Goal: Information Seeking & Learning: Learn about a topic

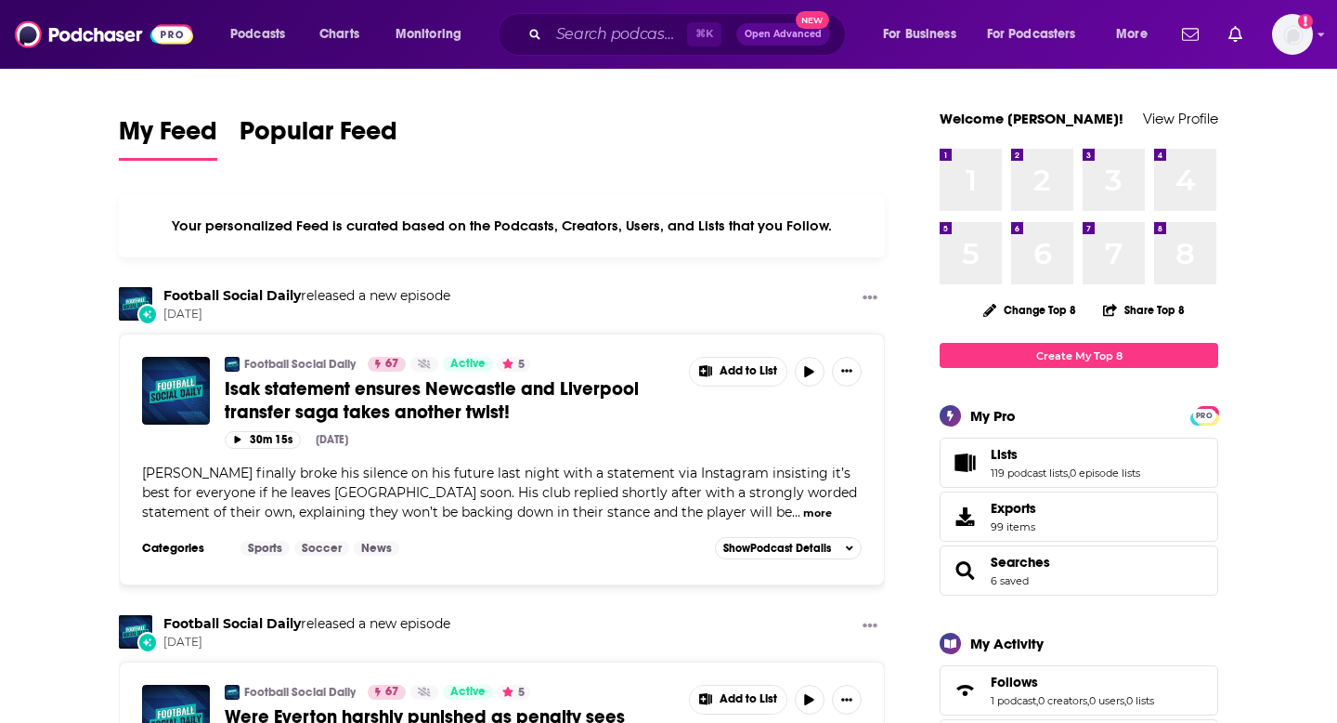
scroll to position [395, 0]
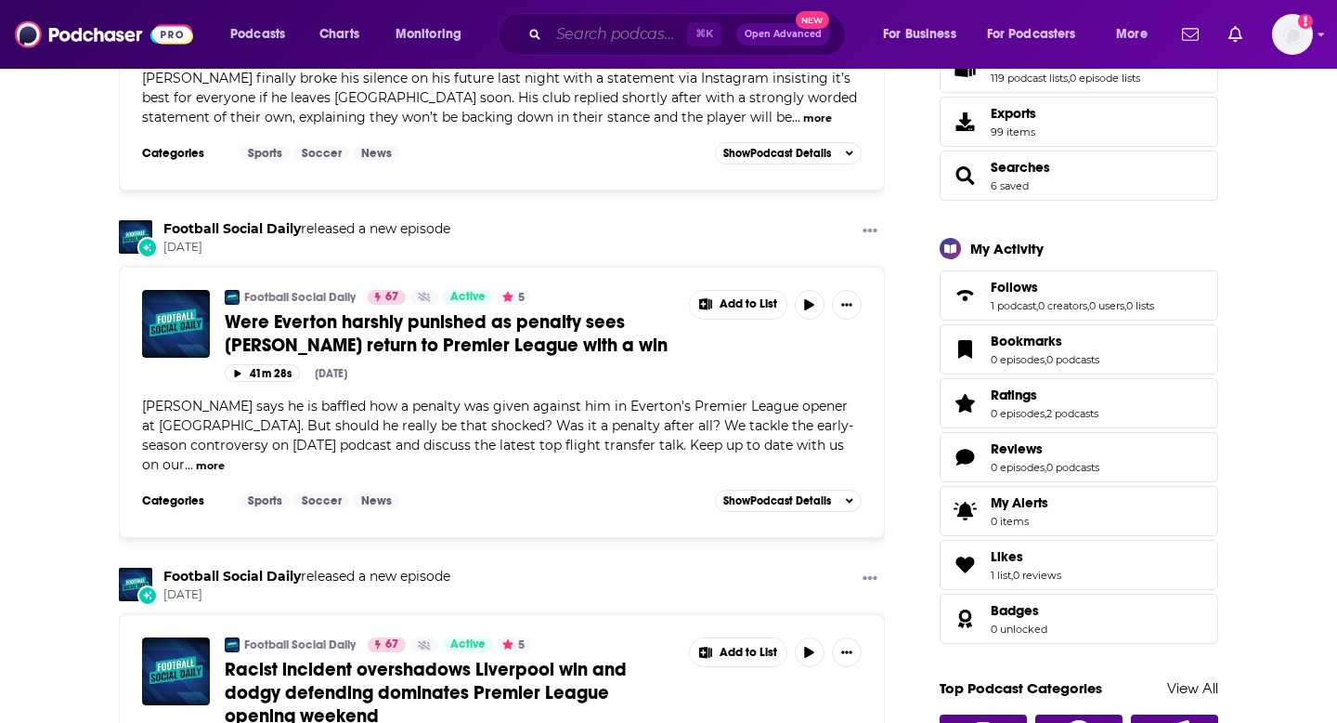
click at [588, 35] on input "Search podcasts, credits, & more..." at bounding box center [618, 35] width 138 height 30
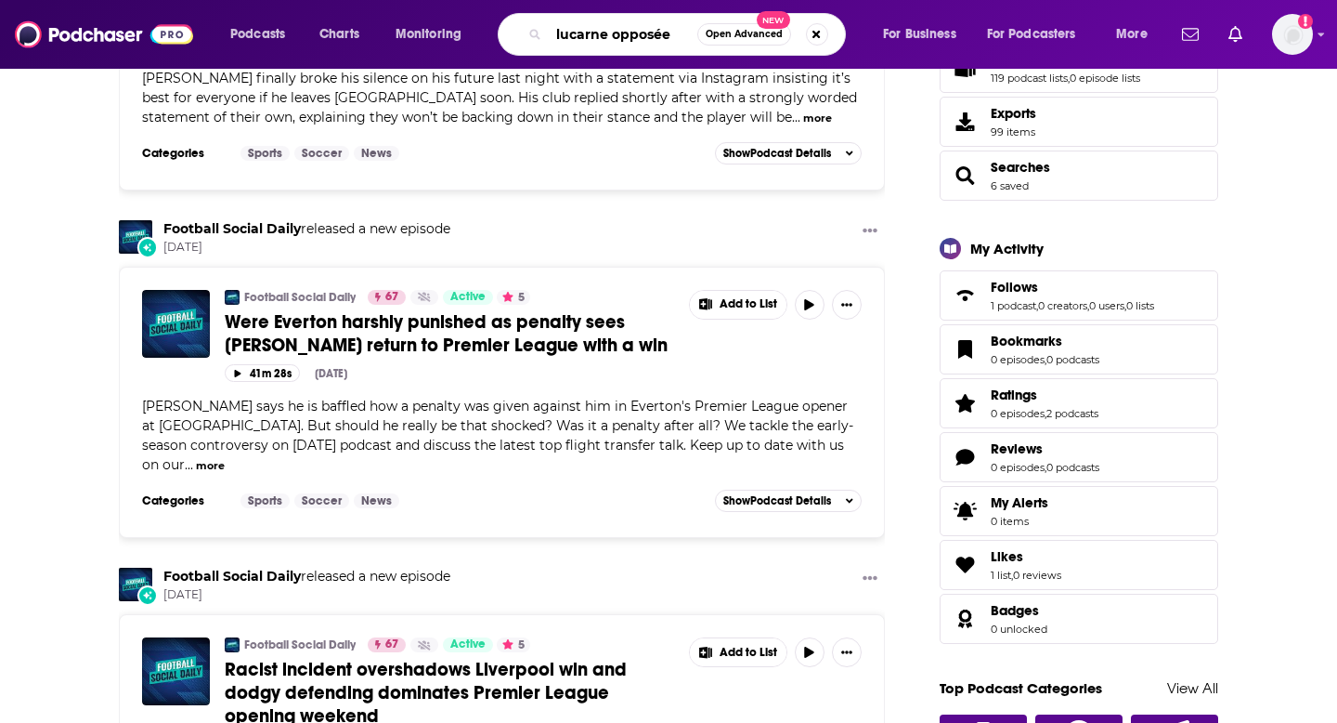
type input "lucarne opposée"
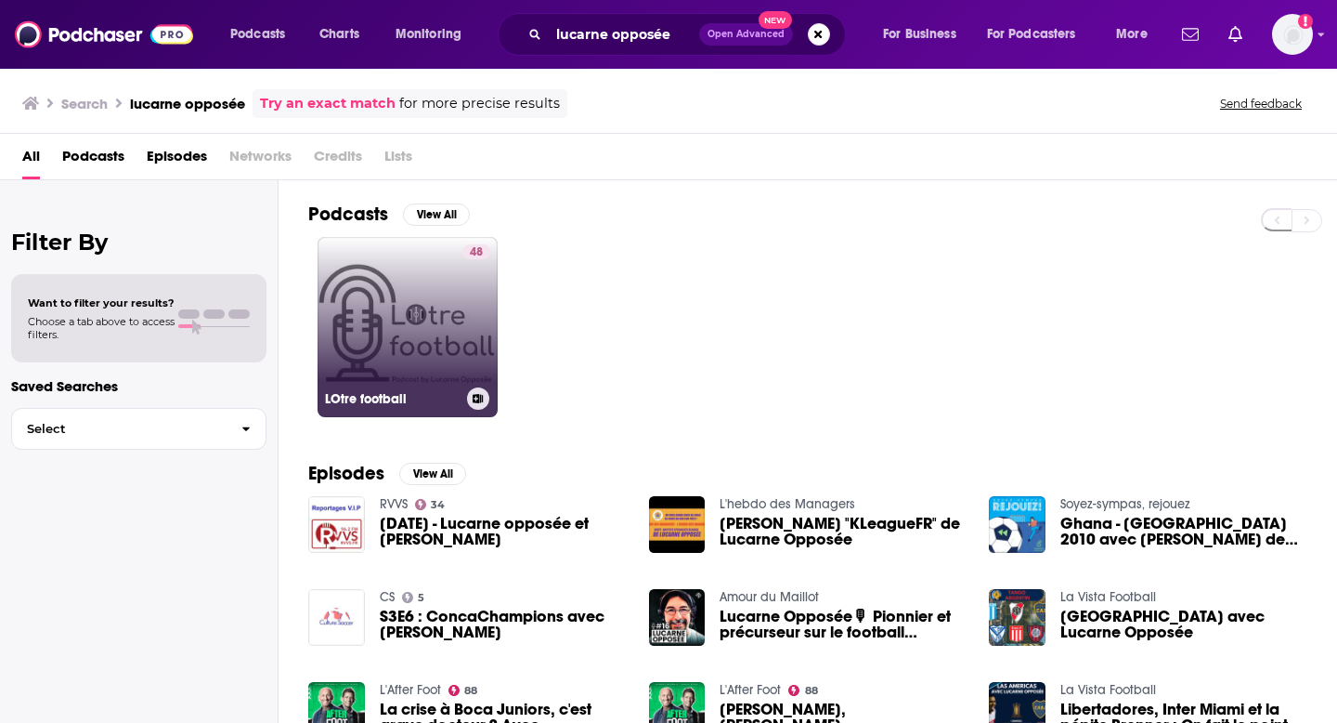
click at [385, 309] on link "48 LOtre football" at bounding box center [408, 327] width 180 height 180
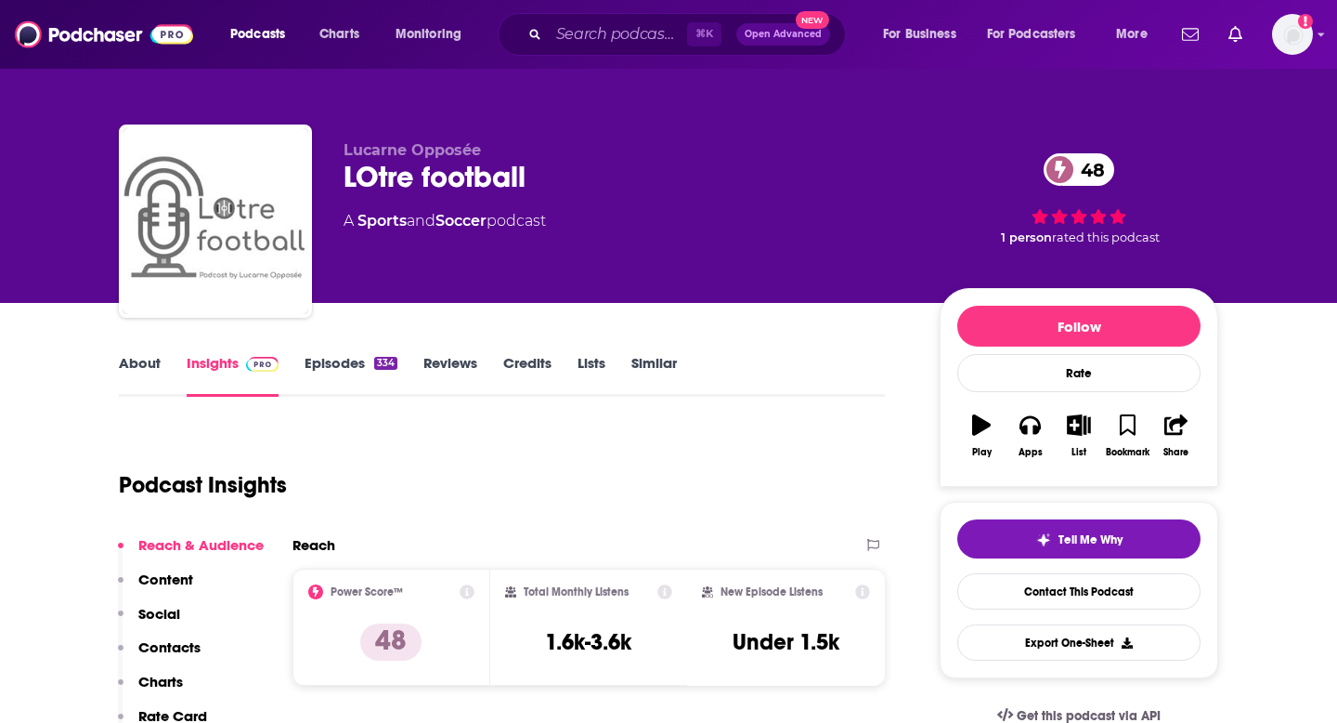
click at [333, 369] on link "Episodes 334" at bounding box center [351, 375] width 93 height 43
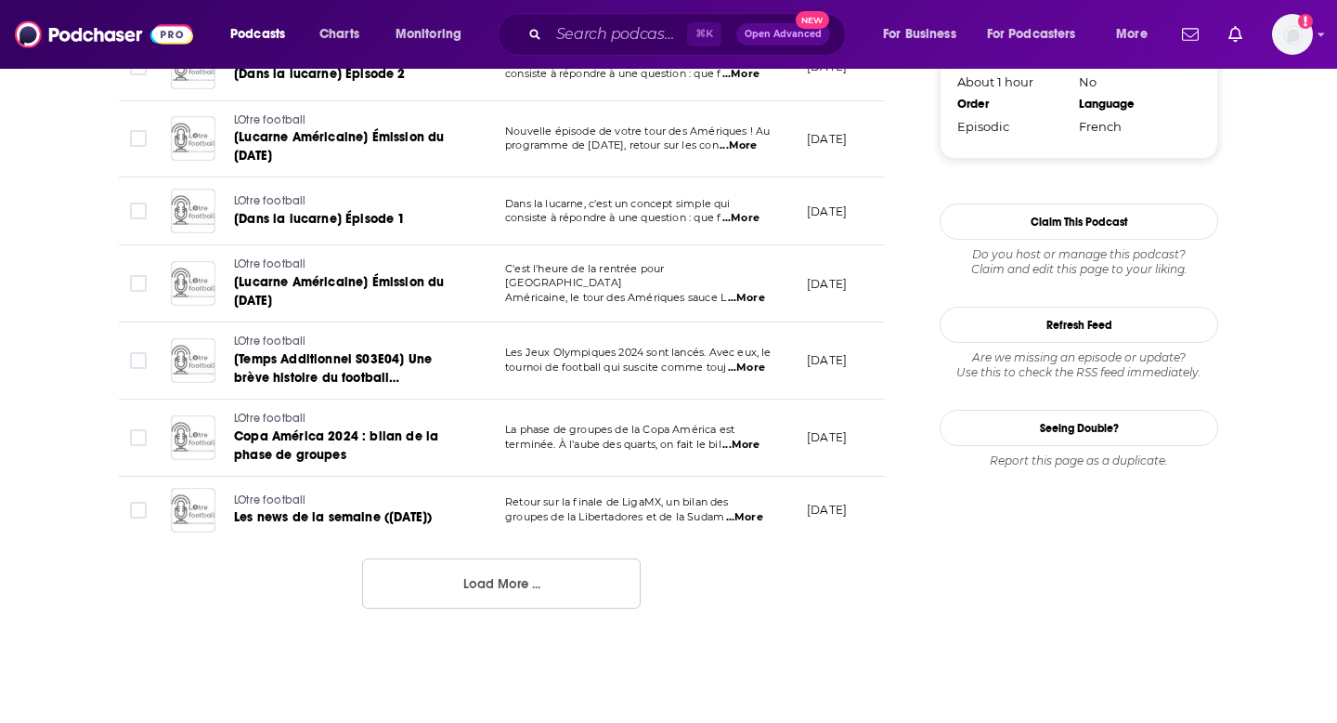
scroll to position [1869, 0]
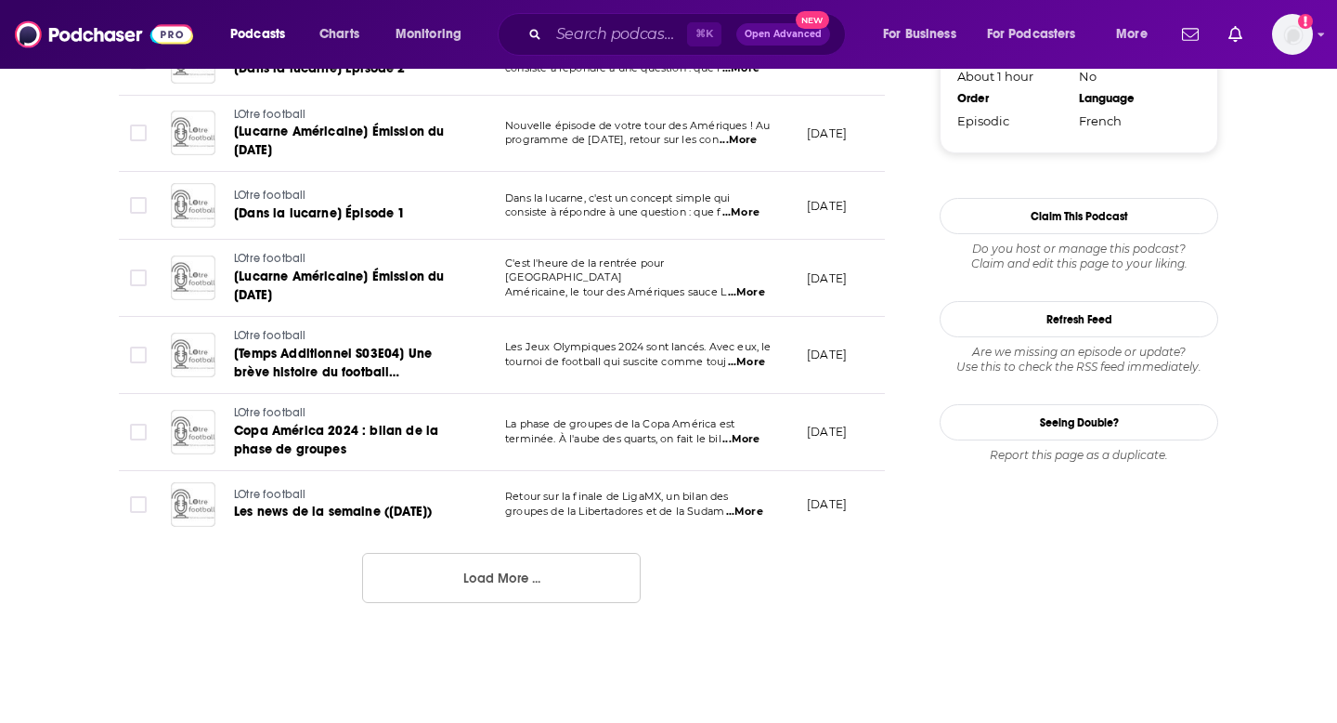
click at [508, 571] on button "Load More ..." at bounding box center [501, 578] width 279 height 50
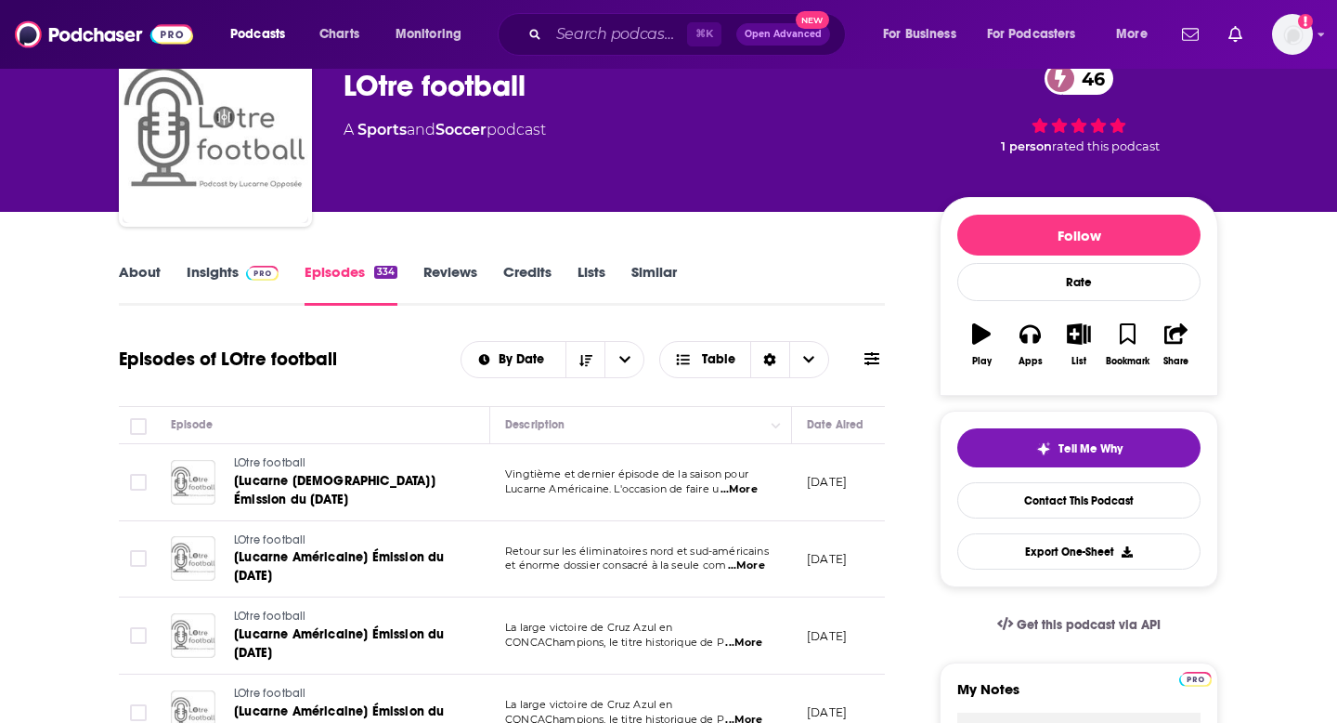
scroll to position [0, 0]
